Goal: Task Accomplishment & Management: Use online tool/utility

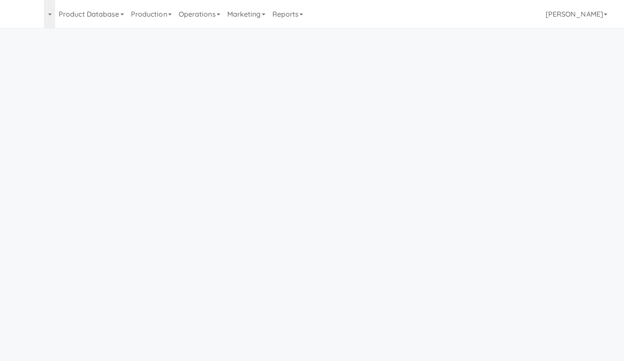
scroll to position [15, 0]
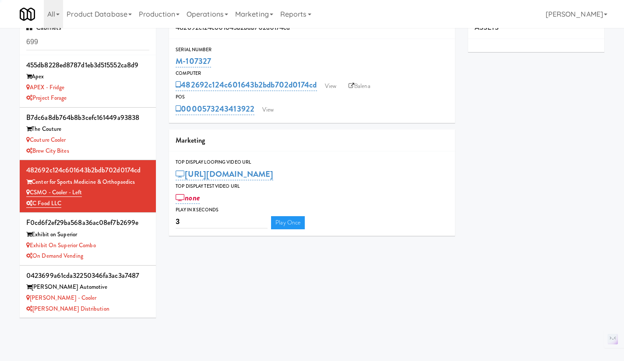
click at [219, 15] on link "Operations" at bounding box center [207, 14] width 49 height 28
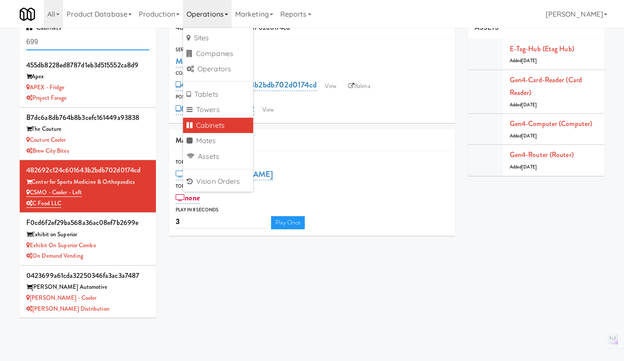
click at [74, 46] on input "699" at bounding box center [87, 42] width 123 height 16
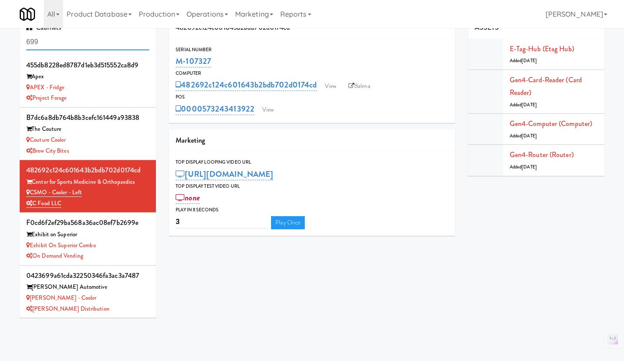
click at [74, 46] on input "699" at bounding box center [87, 42] width 123 height 16
paste input "fb9ae27"
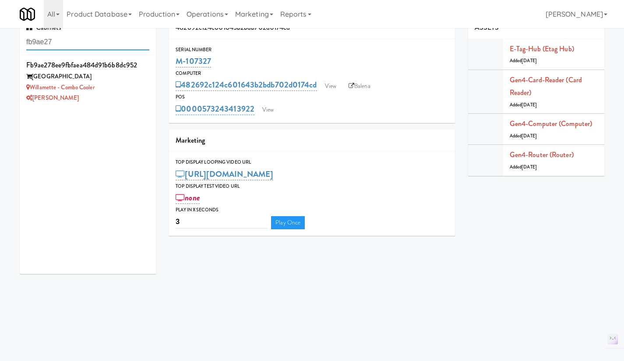
type input "fb9ae27"
click at [123, 94] on div "[PERSON_NAME]" at bounding box center [87, 98] width 123 height 11
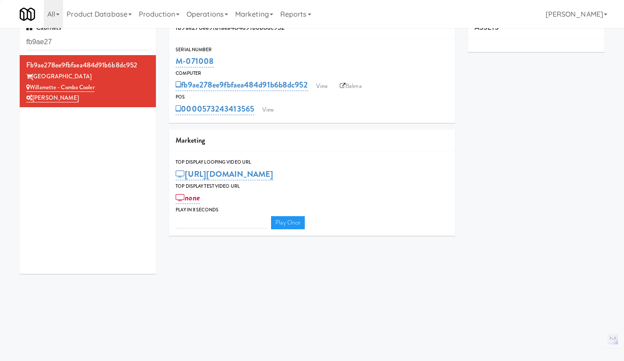
type input "3"
